Goal: Transaction & Acquisition: Purchase product/service

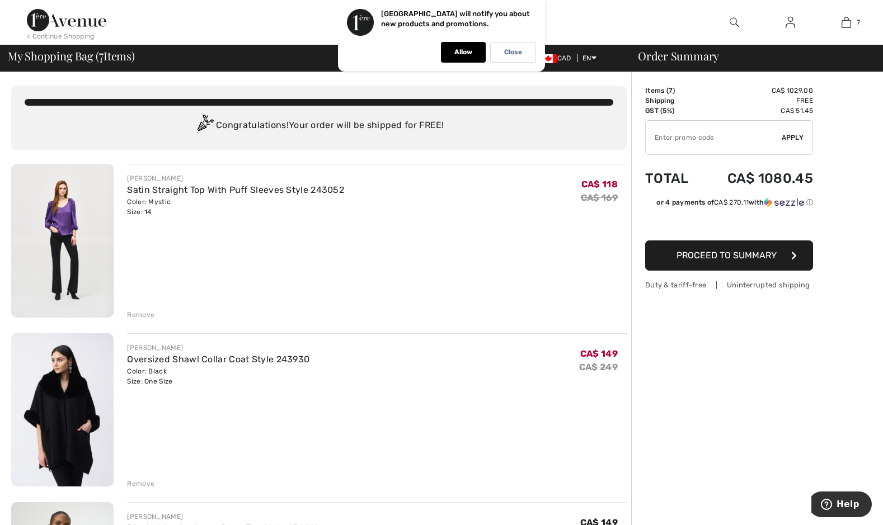
click at [140, 317] on div "Remove" at bounding box center [140, 315] width 27 height 10
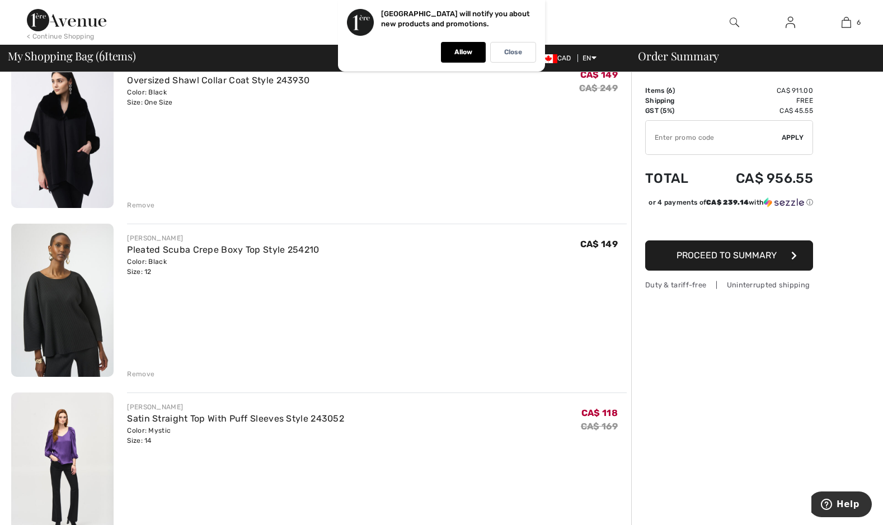
scroll to position [112, 0]
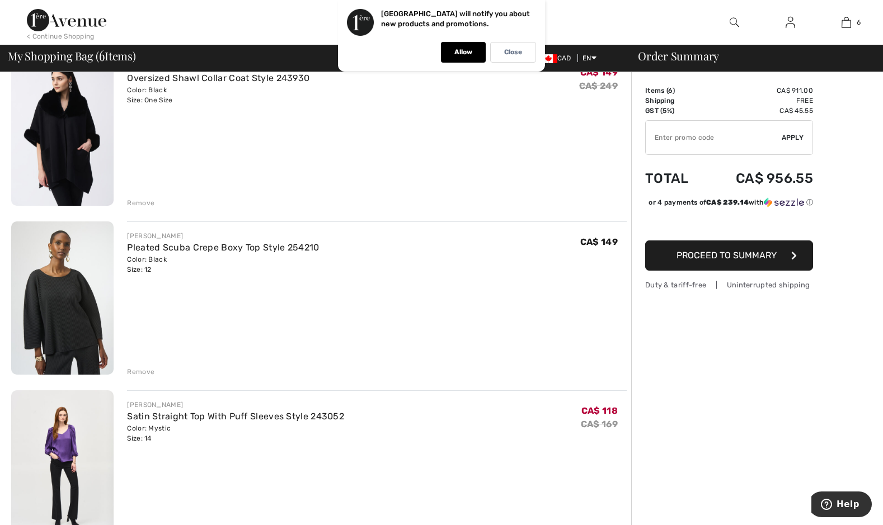
click at [133, 374] on div "Remove" at bounding box center [140, 372] width 27 height 10
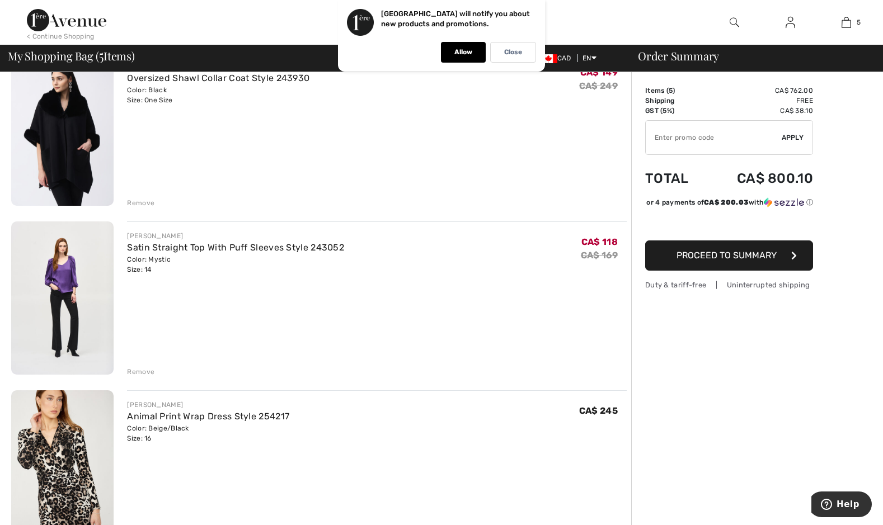
click at [144, 369] on div "Remove" at bounding box center [140, 372] width 27 height 10
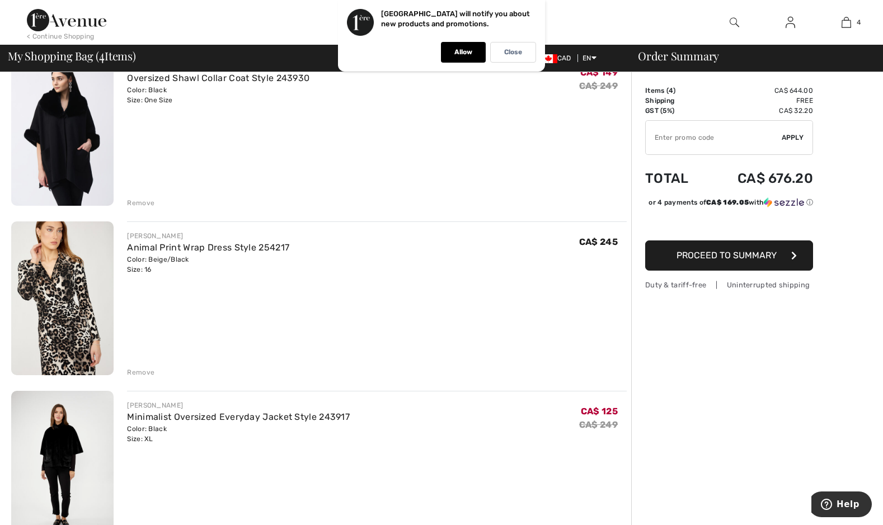
click at [143, 370] on div "Remove" at bounding box center [140, 373] width 27 height 10
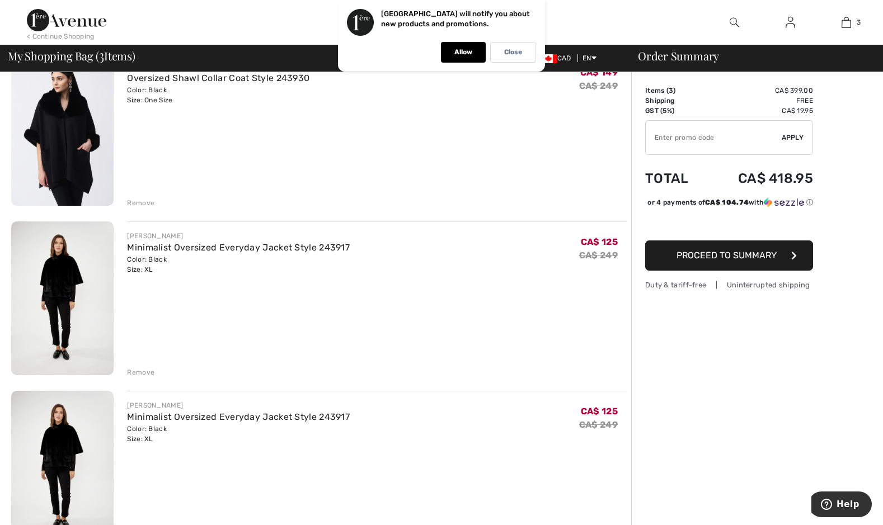
click at [131, 371] on div "Remove" at bounding box center [140, 373] width 27 height 10
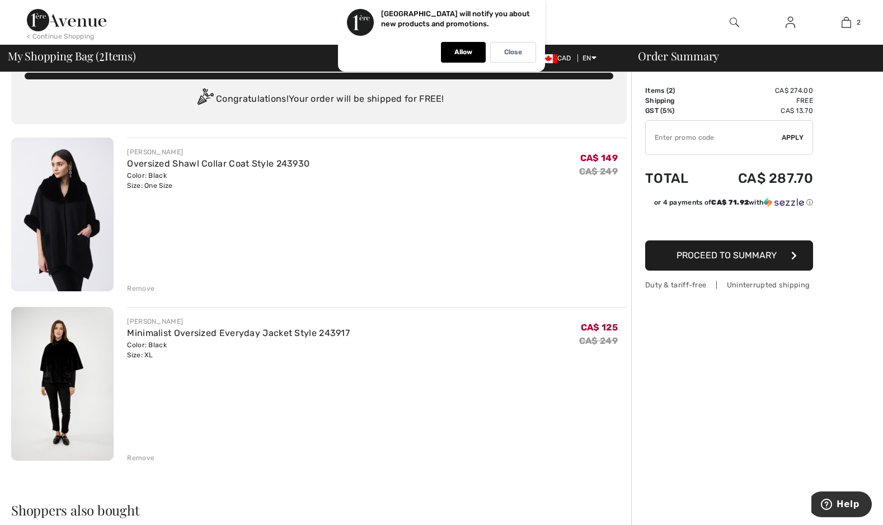
scroll to position [0, 0]
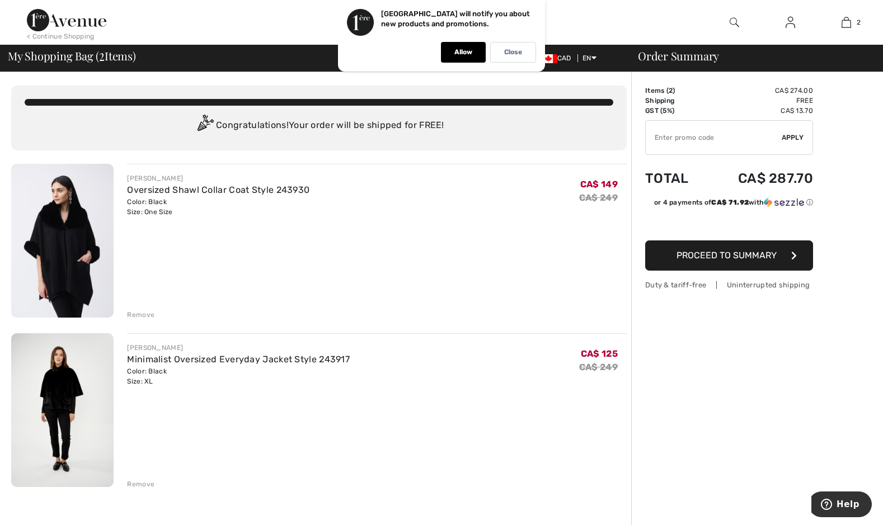
click at [716, 136] on input "TEXT" at bounding box center [714, 138] width 136 height 34
type input "EXTRA20"
click at [790, 135] on span "Apply" at bounding box center [792, 138] width 22 height 10
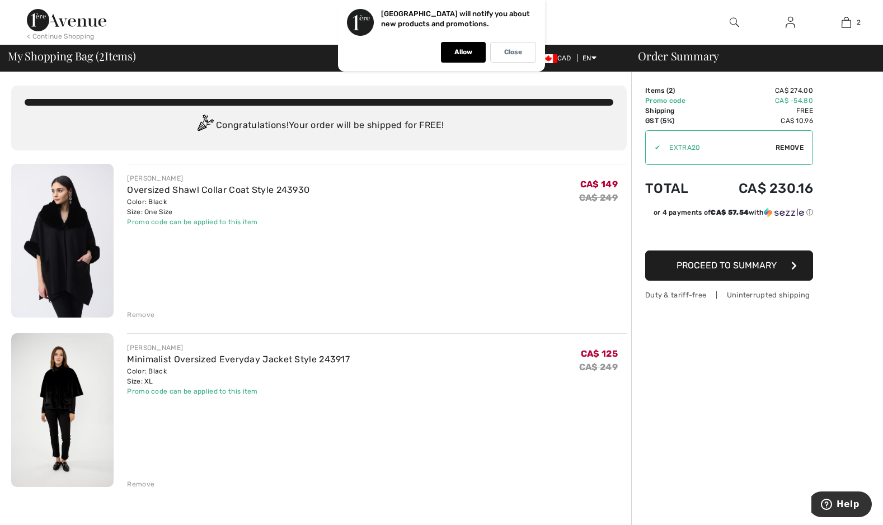
click at [63, 394] on img at bounding box center [62, 410] width 102 height 154
